Goal: Information Seeking & Learning: Find specific fact

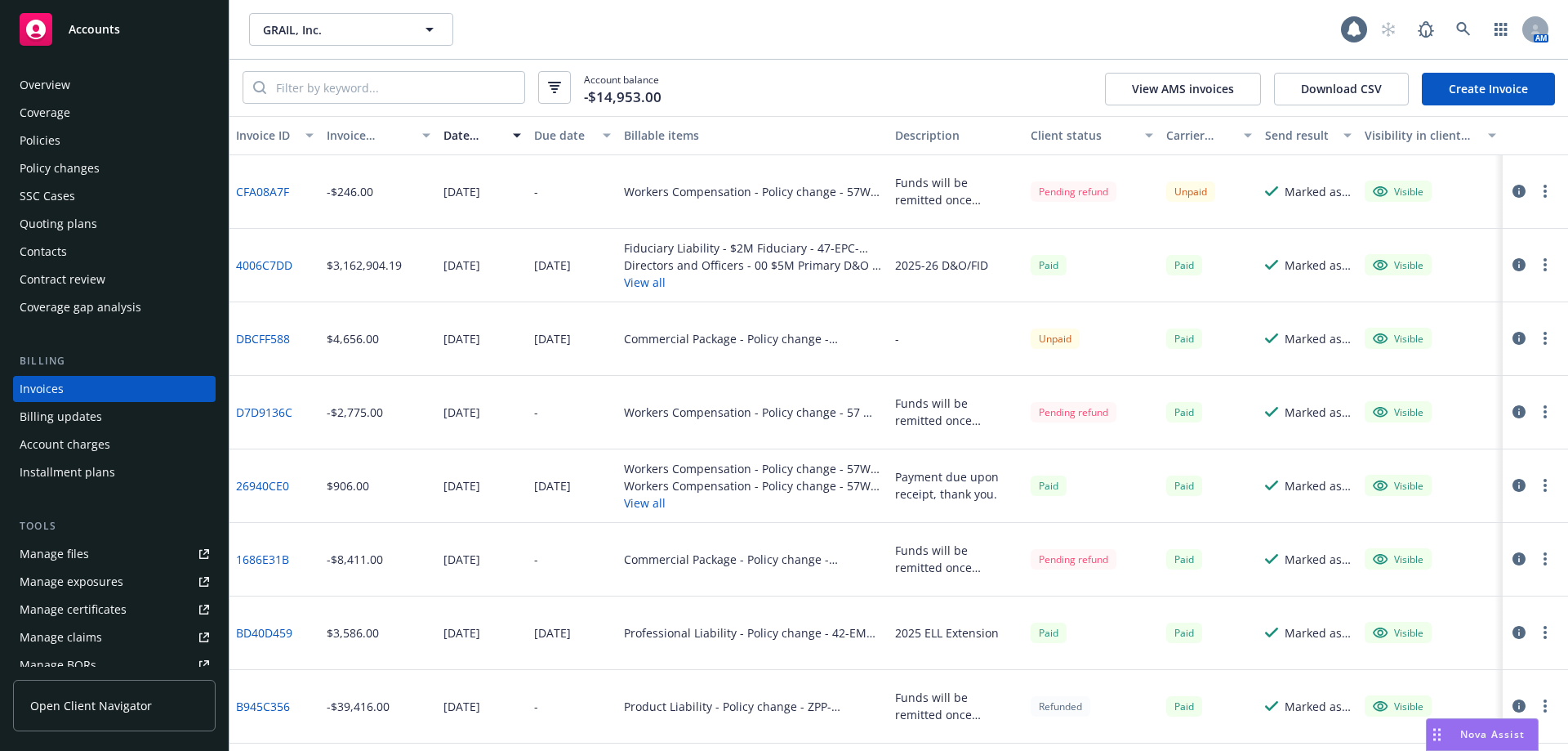
click at [1088, 39] on div "GRAIL, Inc. GRAIL, Inc." at bounding box center [795, 29] width 1092 height 33
click at [1464, 31] on icon at bounding box center [1464, 29] width 15 height 15
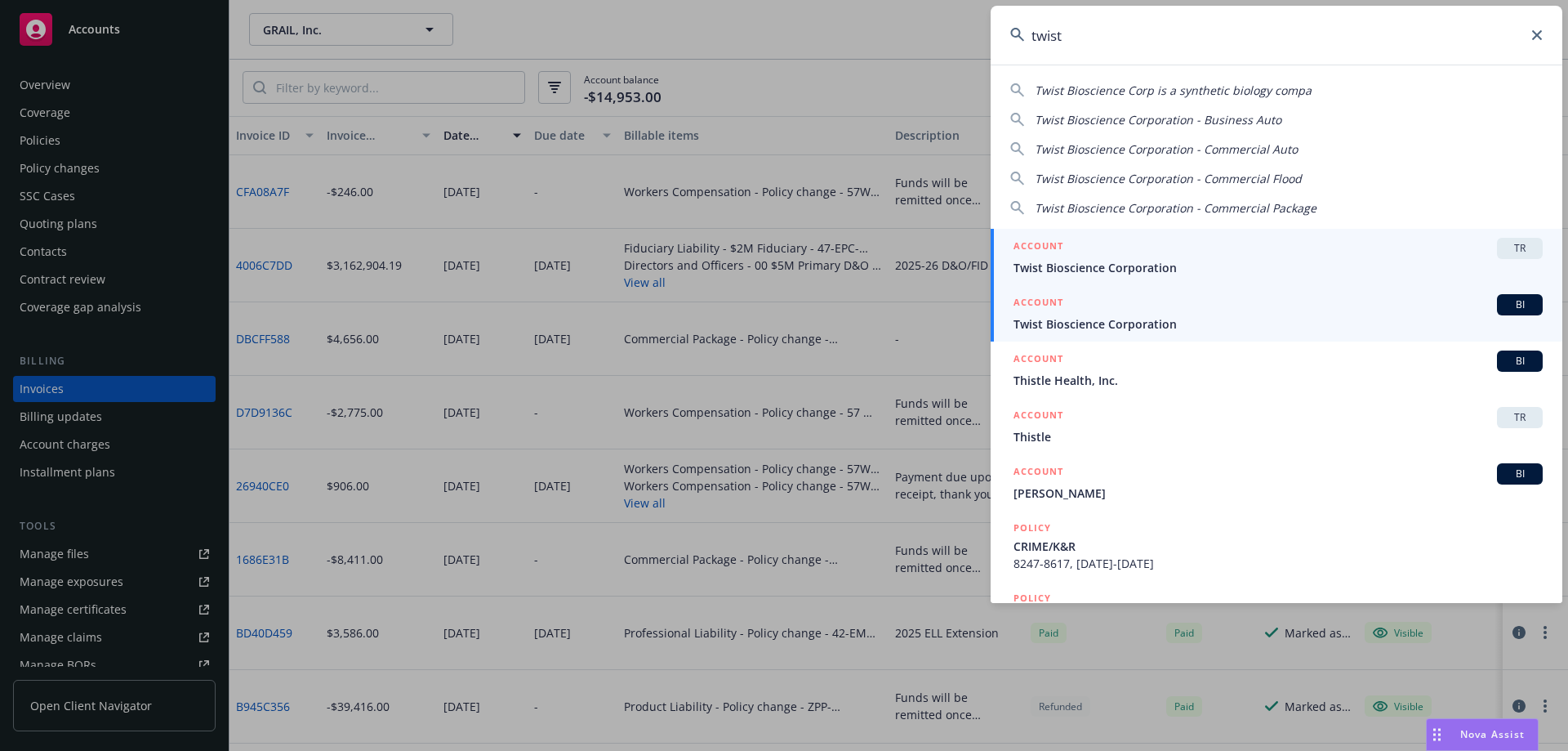
type input "twist"
click at [1127, 322] on span "Twist Bioscience Corporation" at bounding box center [1278, 324] width 529 height 17
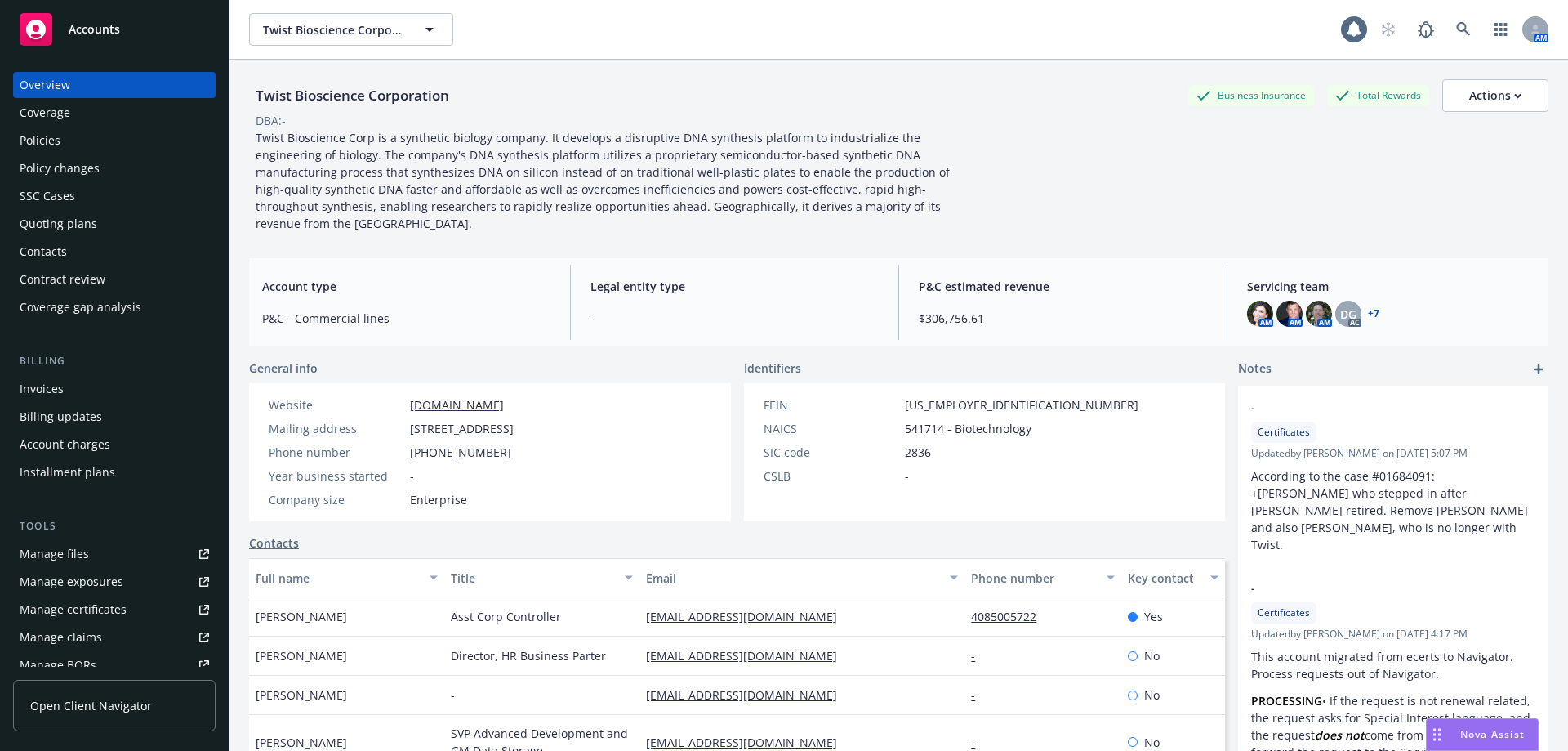
click at [113, 138] on div "Policies" at bounding box center [114, 141] width 190 height 26
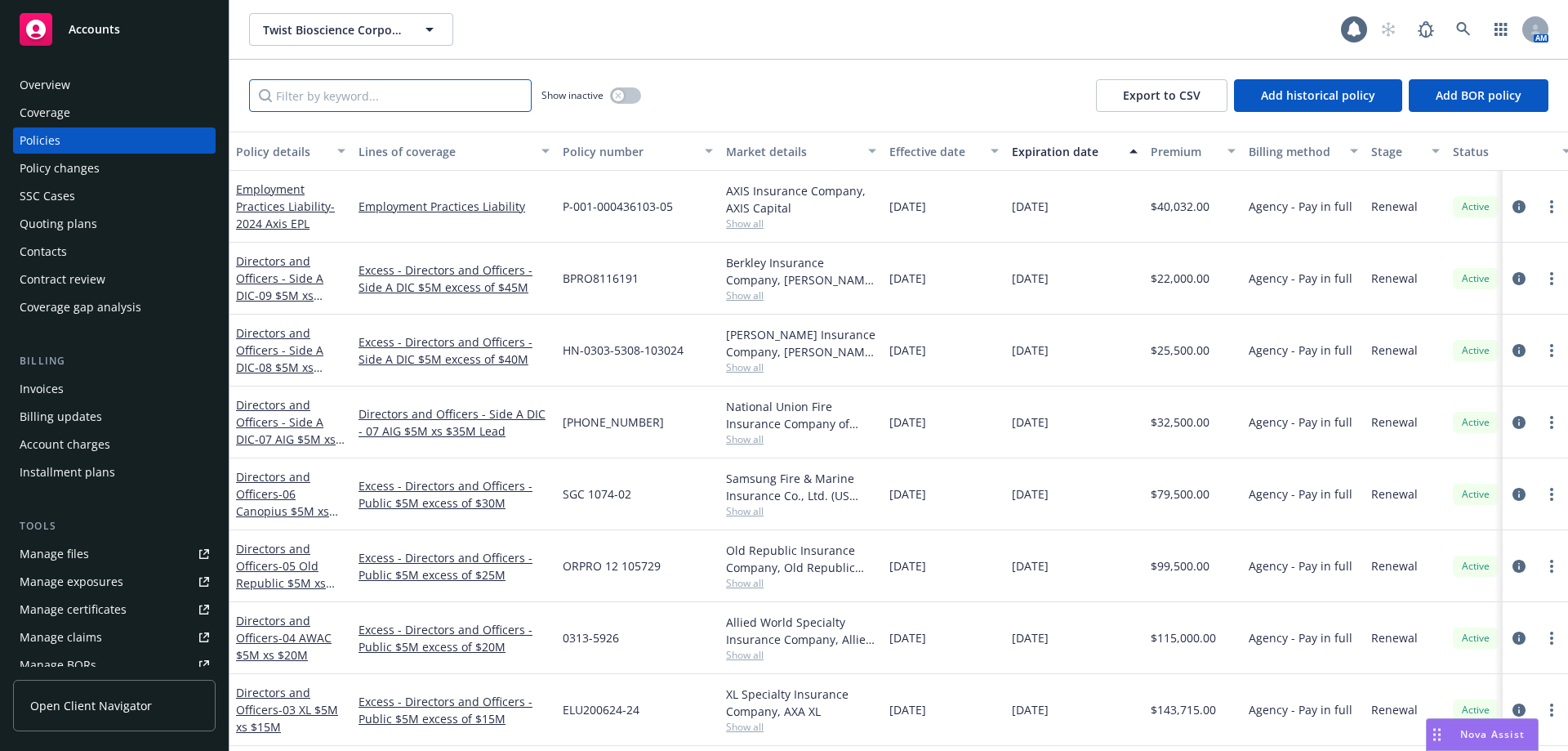
click at [322, 87] on input "Filter by keyword..." at bounding box center [390, 95] width 283 height 33
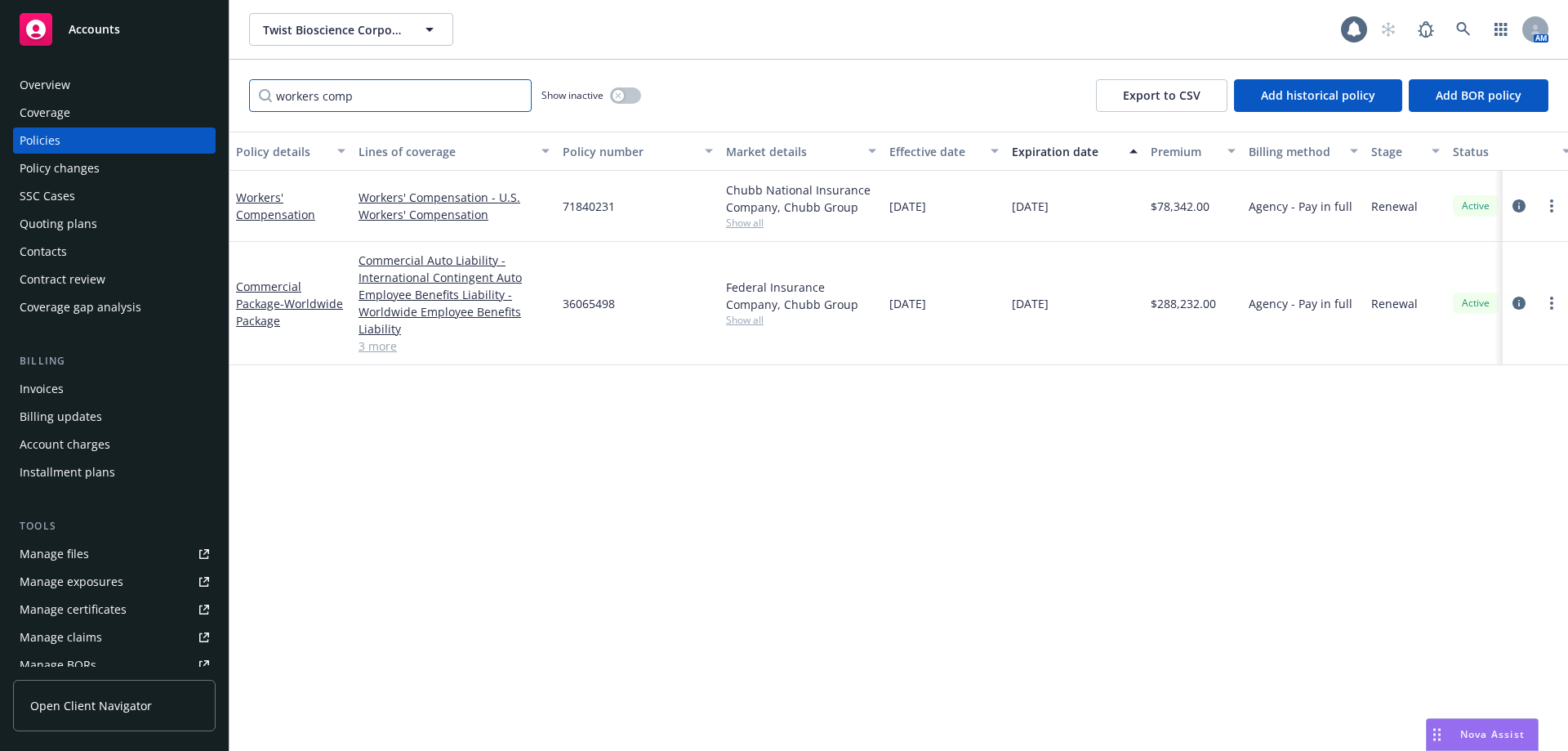
type input "workers comp"
click at [748, 217] on span "Show all" at bounding box center [801, 223] width 150 height 14
click at [580, 459] on div "Policy details Lines of coverage Policy number Market details Effective date Ex…" at bounding box center [899, 441] width 1339 height 620
drag, startPoint x: 585, startPoint y: 212, endPoint x: 565, endPoint y: 213, distance: 20.0
click at [565, 213] on div "71840231" at bounding box center [637, 206] width 163 height 71
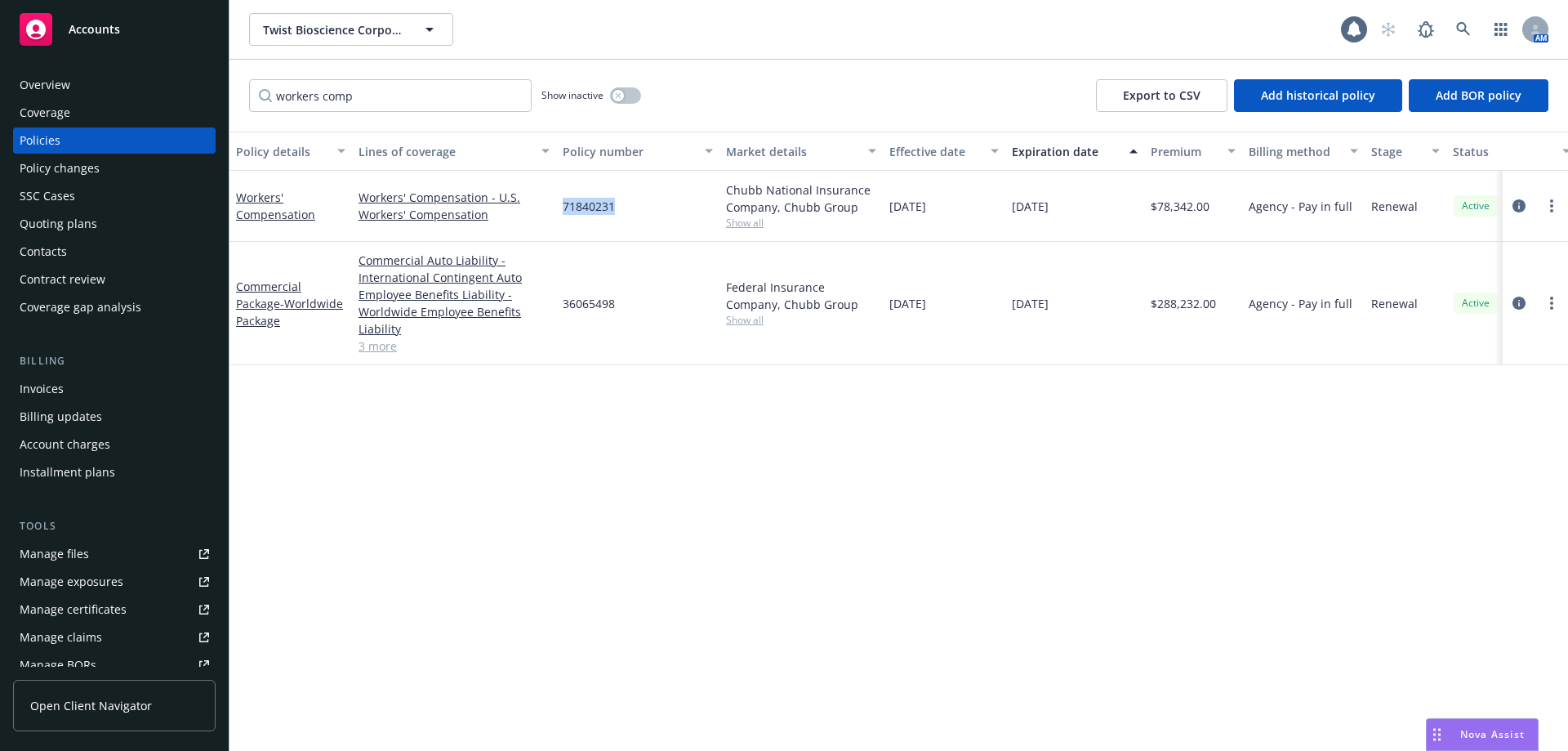
copy span "71840231"
click at [1457, 27] on icon at bounding box center [1463, 28] width 14 height 14
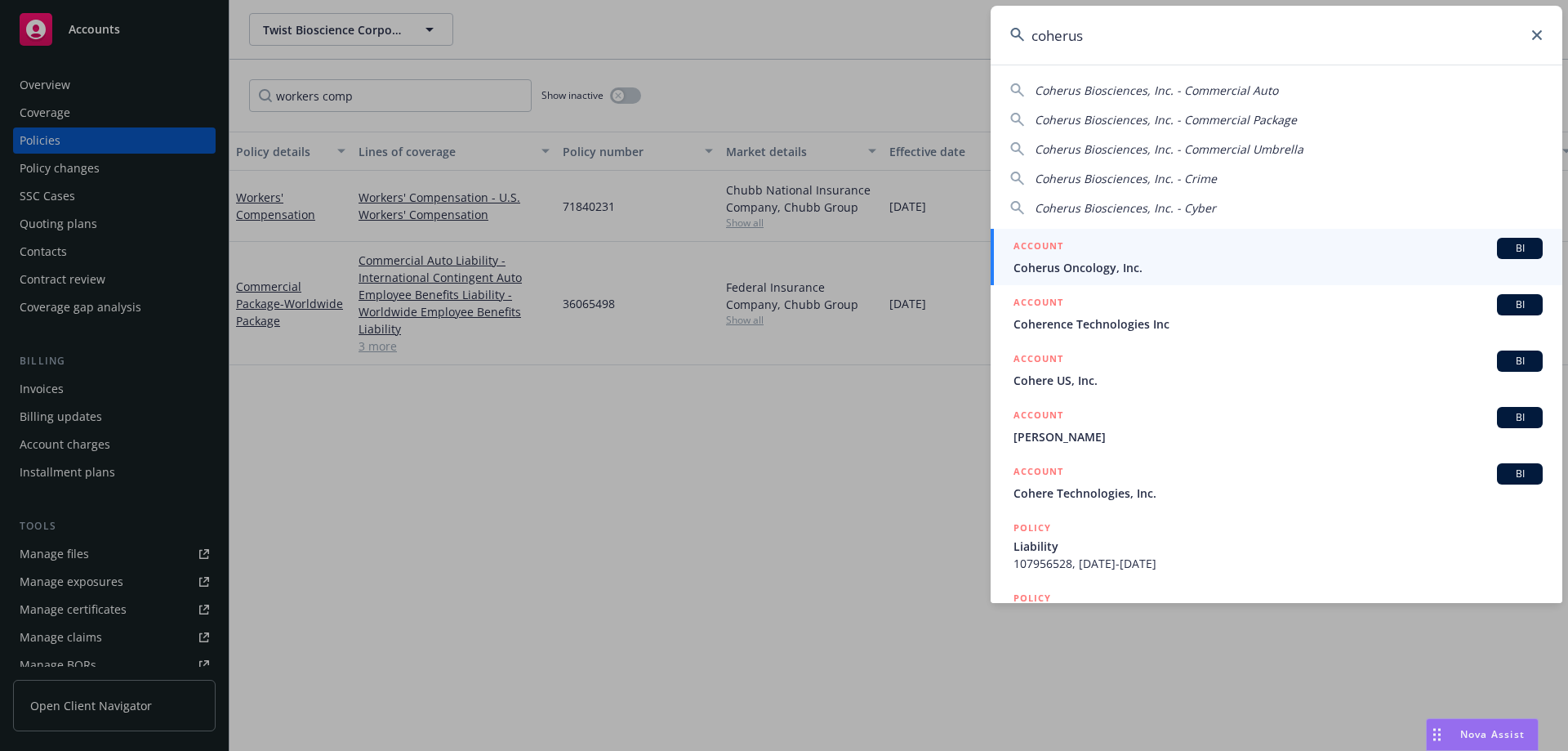
type input "coherus"
click at [1128, 258] on div "ACCOUNT BI" at bounding box center [1278, 248] width 529 height 22
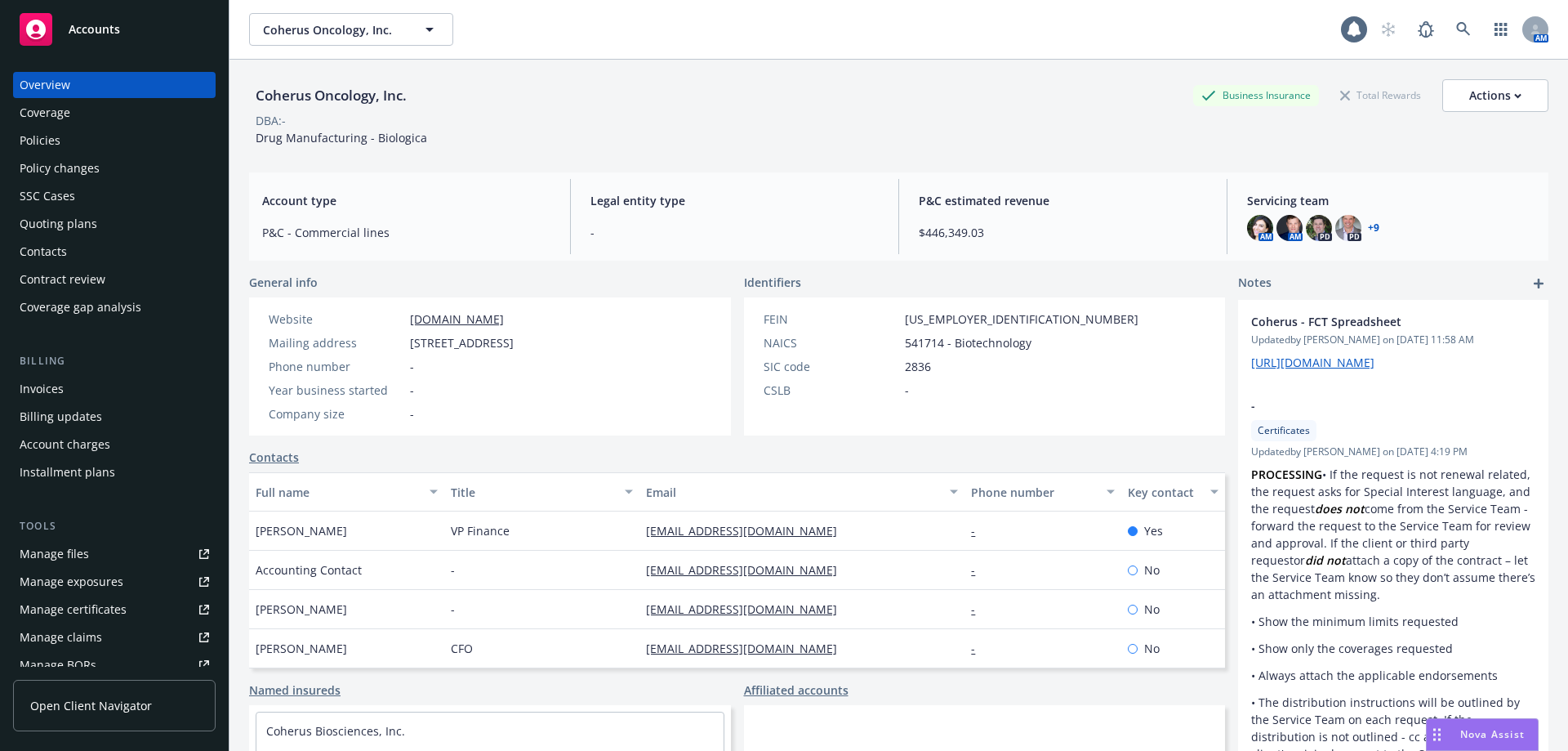
click at [30, 144] on div "Policies" at bounding box center [40, 141] width 41 height 26
